Goal: Task Accomplishment & Management: Use online tool/utility

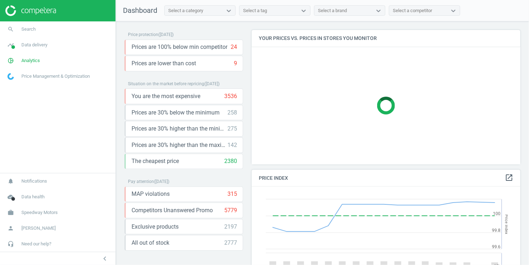
scroll to position [141, 269]
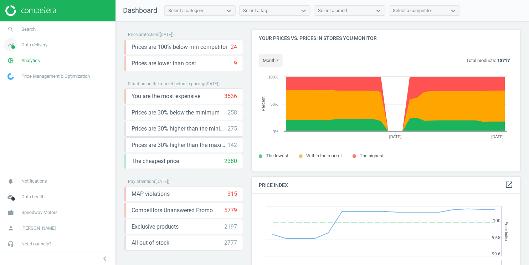
click at [44, 46] on span "Data delivery" at bounding box center [34, 45] width 26 height 6
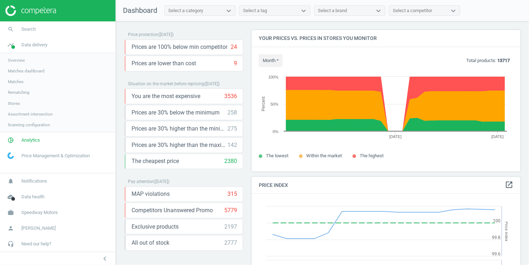
click at [20, 61] on span "Overview" at bounding box center [16, 60] width 17 height 6
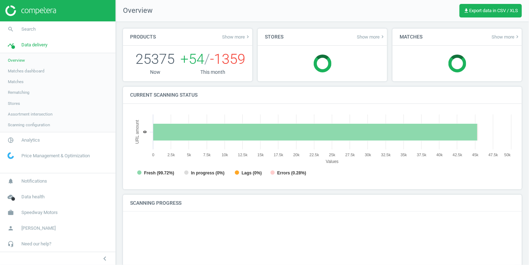
scroll to position [143, 385]
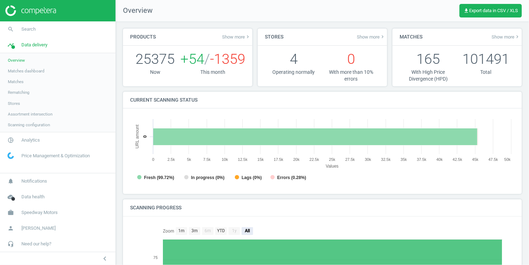
click at [236, 37] on span "Show more keyboard_arrow_right" at bounding box center [236, 37] width 29 height 6
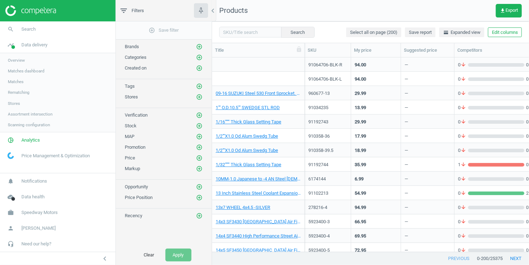
click at [21, 82] on span "Matches" at bounding box center [16, 82] width 16 height 6
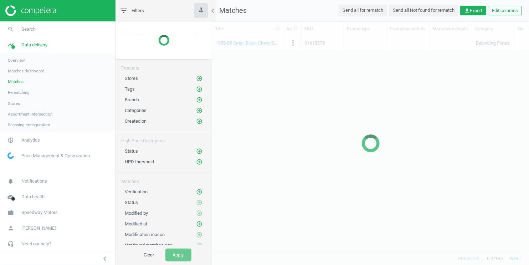
scroll to position [216, 317]
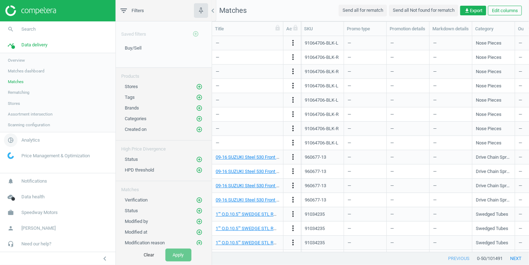
click at [27, 137] on span "Analytics" at bounding box center [30, 140] width 19 height 6
click at [19, 75] on span "Overview" at bounding box center [16, 76] width 17 height 6
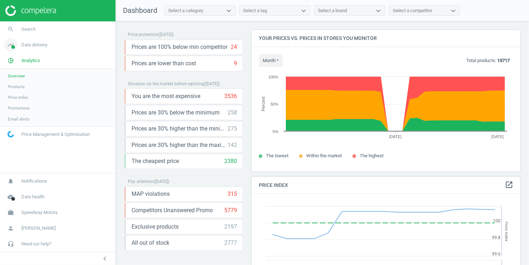
click at [41, 43] on span "Data delivery" at bounding box center [34, 45] width 26 height 6
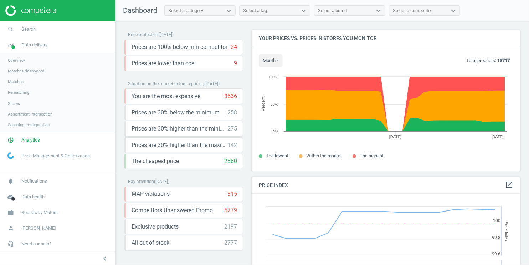
click at [22, 61] on span "Overview" at bounding box center [16, 60] width 17 height 6
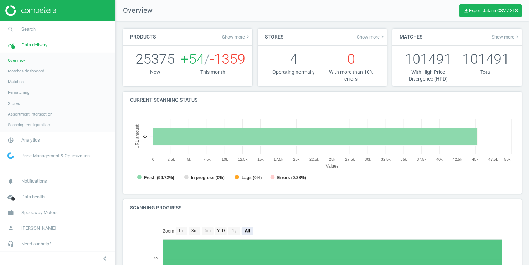
scroll to position [143, 385]
click at [19, 103] on span "Stores" at bounding box center [14, 104] width 12 height 6
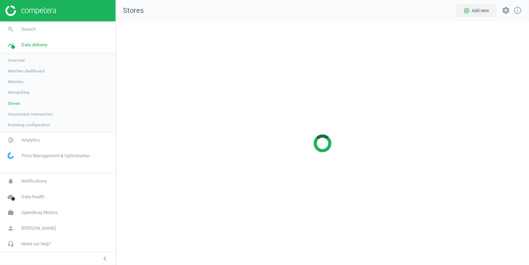
scroll to position [244, 414]
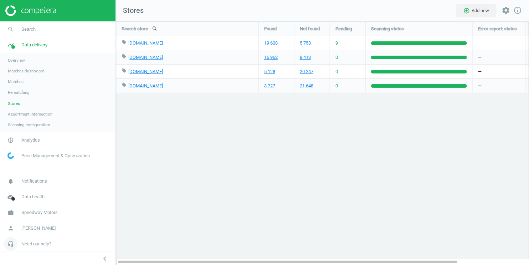
click at [34, 245] on span "Need our help?" at bounding box center [36, 244] width 30 height 6
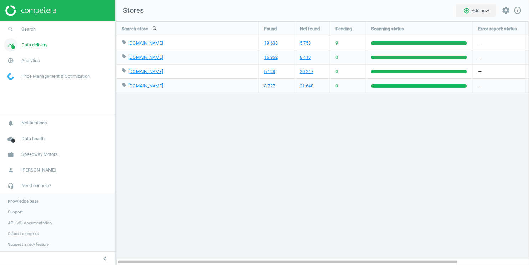
click at [45, 44] on span "Data delivery" at bounding box center [34, 45] width 26 height 6
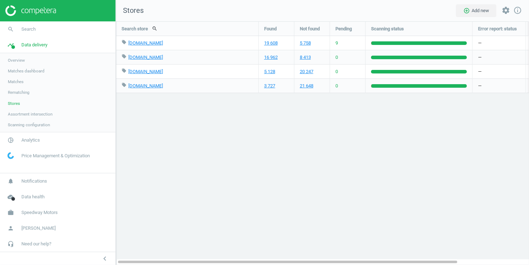
click at [17, 84] on span "Matches" at bounding box center [16, 82] width 16 height 6
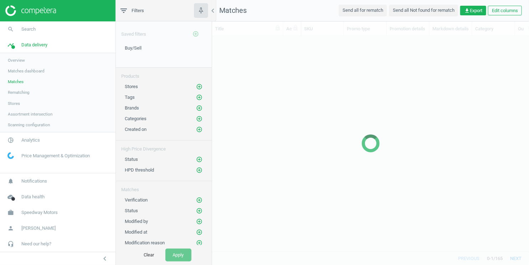
scroll to position [216, 317]
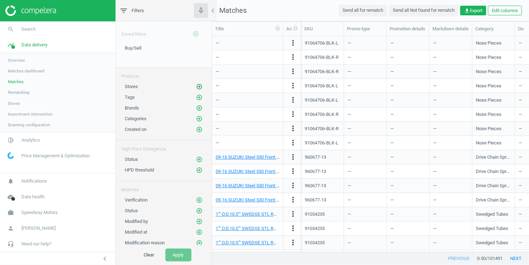
click at [201, 87] on icon "add_circle_outline" at bounding box center [199, 86] width 6 height 6
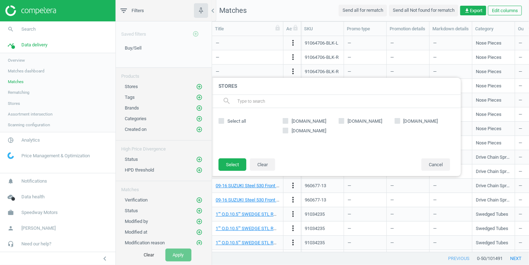
click at [343, 122] on input "[DOMAIN_NAME]" at bounding box center [342, 120] width 5 height 5
checkbox input "true"
click at [288, 122] on input "[DOMAIN_NAME]" at bounding box center [286, 120] width 5 height 5
checkbox input "true"
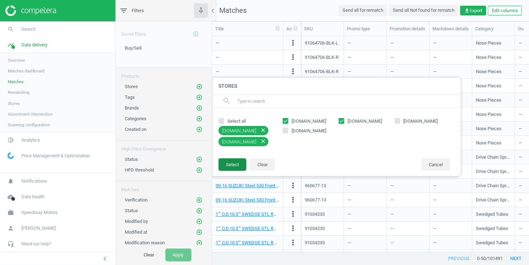
click at [234, 165] on button "Select" at bounding box center [233, 164] width 28 height 13
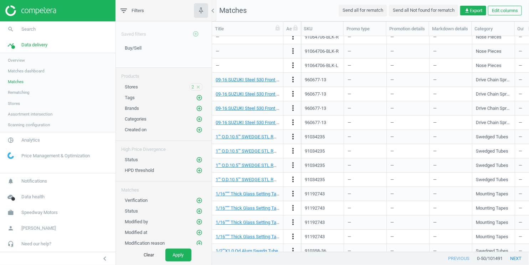
scroll to position [0, 6]
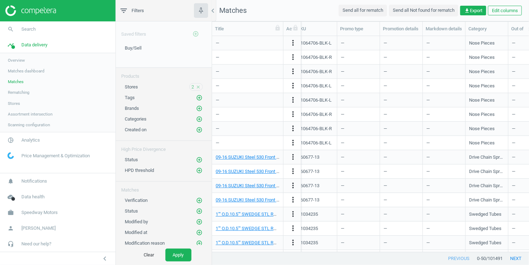
click at [199, 86] on icon "close" at bounding box center [198, 87] width 5 height 5
click at [199, 86] on icon "add_circle_outline" at bounding box center [199, 86] width 6 height 6
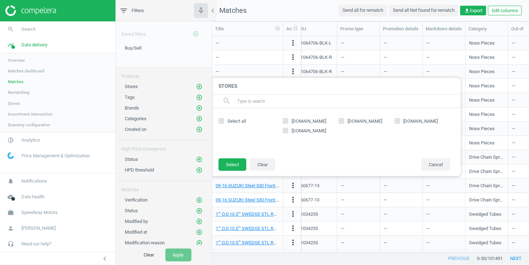
click at [289, 121] on label "[DOMAIN_NAME]" at bounding box center [311, 121] width 56 height 6
click at [288, 121] on input "[DOMAIN_NAME]" at bounding box center [286, 120] width 5 height 5
checkbox input "true"
click at [341, 119] on input "[DOMAIN_NAME]" at bounding box center [342, 120] width 5 height 5
checkbox input "true"
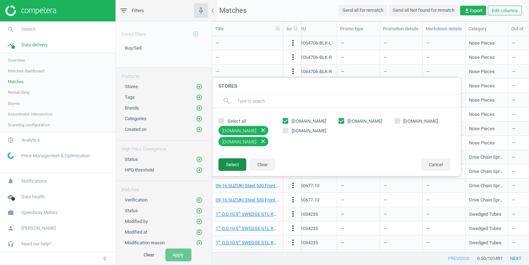
click at [238, 164] on button "Select" at bounding box center [233, 164] width 28 height 13
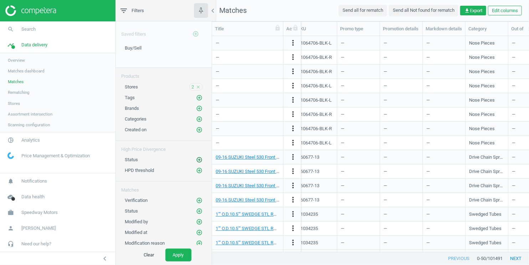
click at [199, 158] on icon "add_circle_outline" at bounding box center [199, 160] width 6 height 6
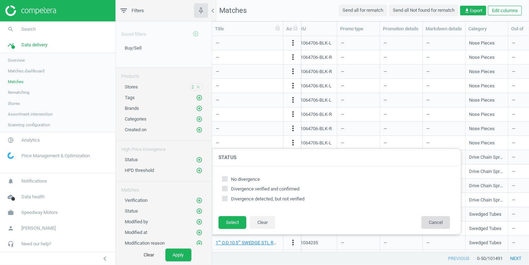
click at [431, 221] on button "Cancel" at bounding box center [436, 222] width 29 height 13
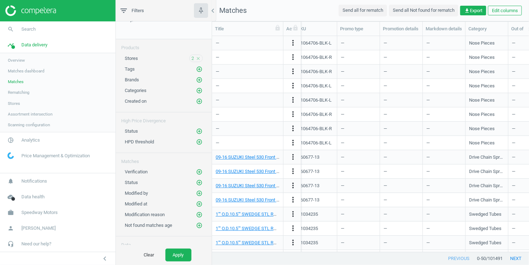
scroll to position [36, 0]
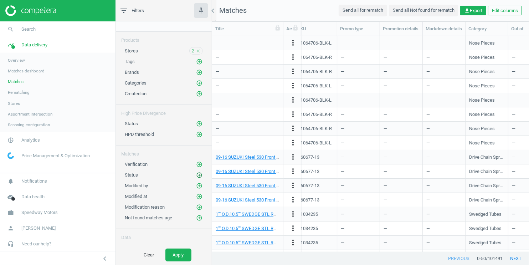
click at [198, 172] on icon "add_circle_outline" at bounding box center [199, 175] width 6 height 6
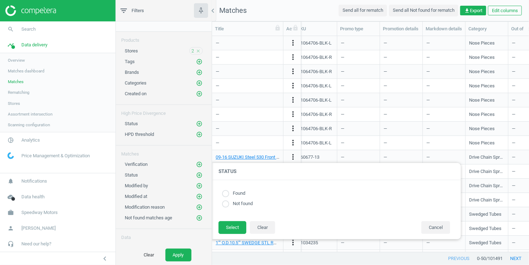
click at [228, 205] on input "radio" at bounding box center [225, 203] width 7 height 7
radio input "true"
click at [232, 225] on button "Select" at bounding box center [233, 227] width 28 height 13
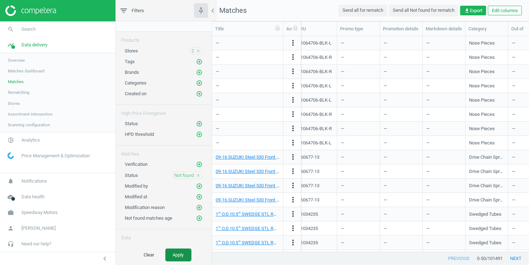
click at [179, 253] on button "Apply" at bounding box center [178, 255] width 26 height 13
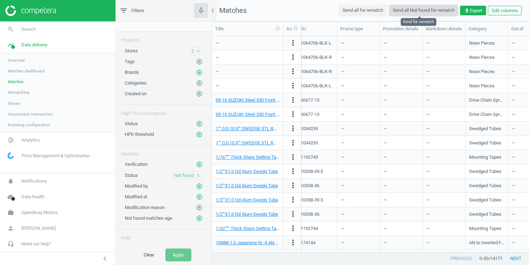
click at [430, 12] on button "Send all Not found for rematch" at bounding box center [424, 10] width 70 height 11
click at [22, 92] on span "Rematching" at bounding box center [19, 93] width 22 height 6
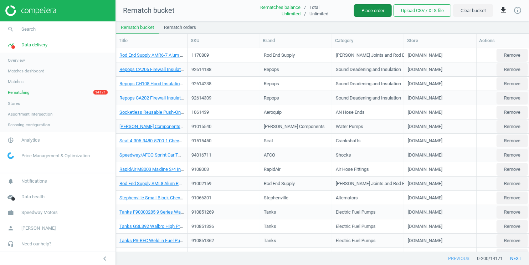
click at [381, 13] on button "Place order" at bounding box center [373, 10] width 38 height 13
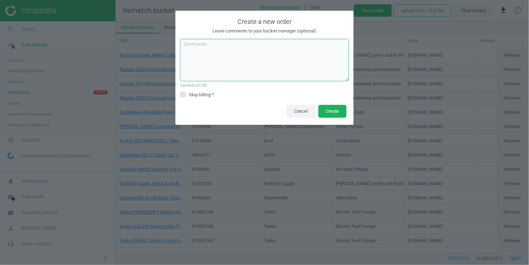
click at [270, 49] on textarea at bounding box center [264, 60] width 169 height 42
click at [184, 94] on input "Skip billing ?" at bounding box center [183, 94] width 5 height 5
checkbox input "true"
click at [303, 58] on textarea "To enrich screen reader interactions, please activate Accessibility in Grammarl…" at bounding box center [264, 60] width 169 height 42
click at [214, 43] on textarea "Rechecks for not founds" at bounding box center [264, 60] width 169 height 42
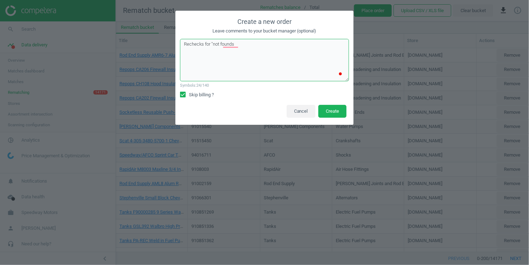
click at [256, 45] on textarea "Rechecks for "not founds" at bounding box center [264, 60] width 169 height 42
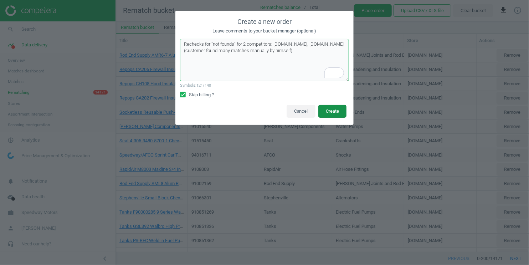
type textarea "Rechecks for "not founds" for 2 competitors: [DOMAIN_NAME], [DOMAIN_NAME] (cust…"
click at [331, 113] on button "Create" at bounding box center [333, 111] width 28 height 13
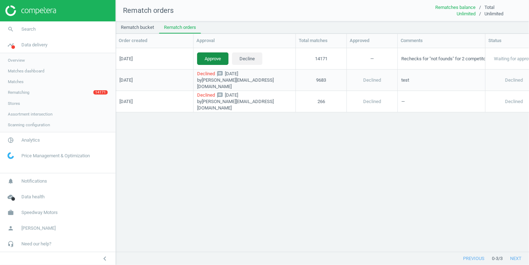
click at [217, 60] on button "Approve" at bounding box center [212, 58] width 31 height 13
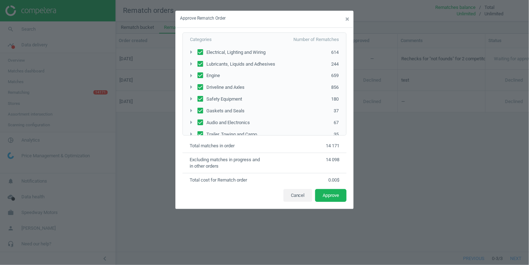
scroll to position [185, 0]
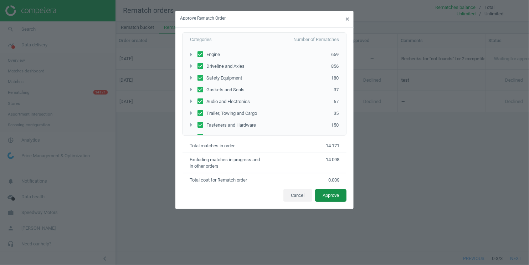
click at [329, 193] on button "Approve" at bounding box center [330, 195] width 31 height 13
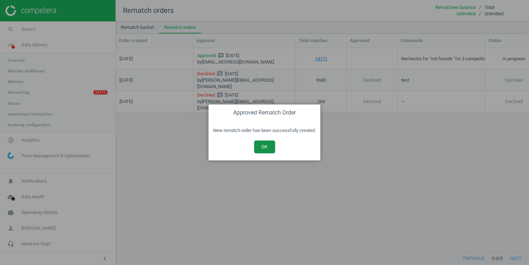
click at [265, 143] on button "OK" at bounding box center [264, 147] width 21 height 13
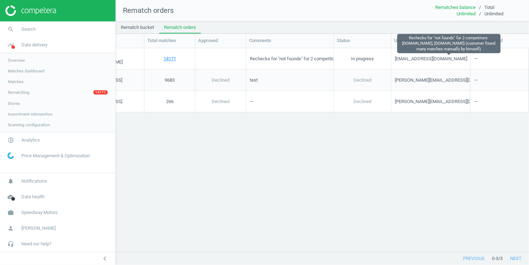
scroll to position [0, 0]
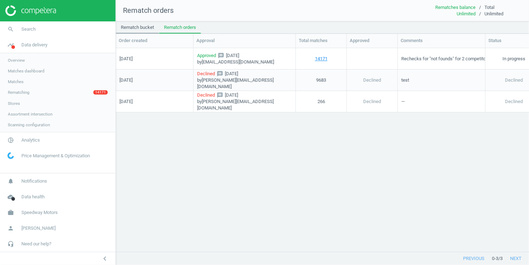
click at [150, 30] on link "Rematch bucket" at bounding box center [137, 27] width 43 height 12
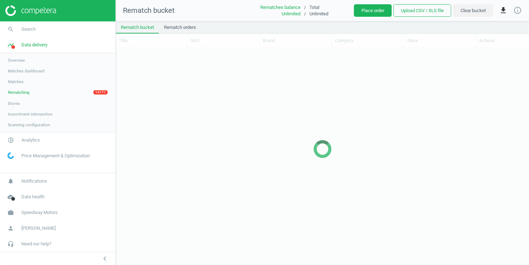
scroll to position [217, 413]
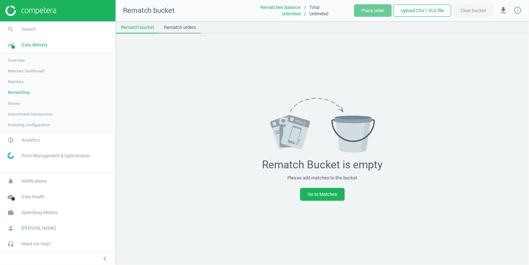
click at [173, 26] on link "Rematch orders" at bounding box center [180, 27] width 42 height 12
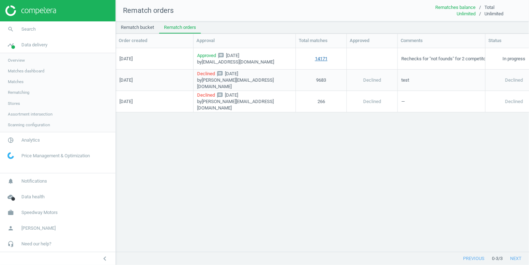
click at [316, 57] on link "14171" at bounding box center [321, 58] width 12 height 6
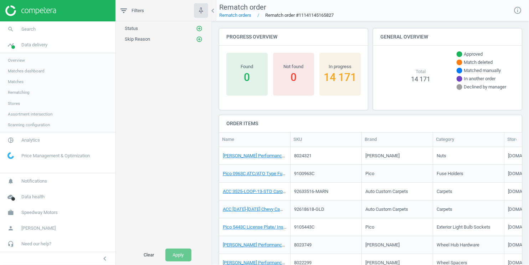
click at [18, 103] on span "Stores" at bounding box center [14, 104] width 12 height 6
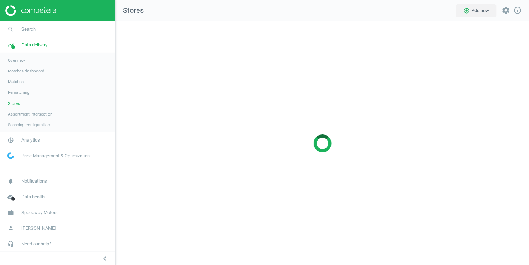
scroll to position [244, 414]
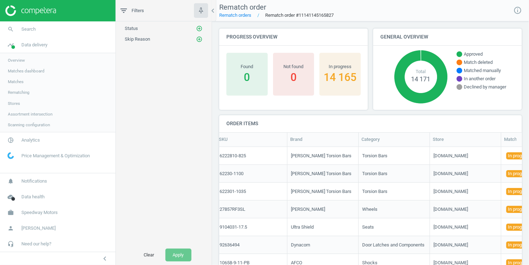
click at [21, 102] on link "Stores" at bounding box center [58, 103] width 116 height 11
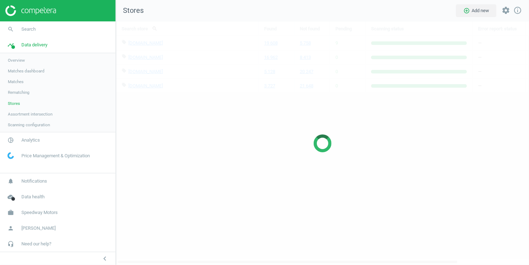
scroll to position [244, 414]
